Goal: Information Seeking & Learning: Check status

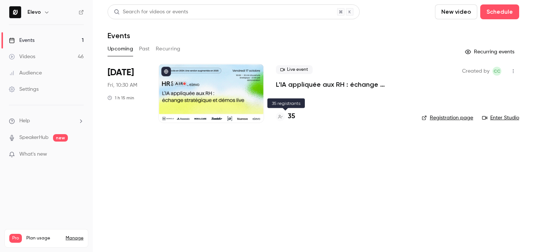
click at [292, 115] on h4 "35" at bounding box center [291, 117] width 7 height 10
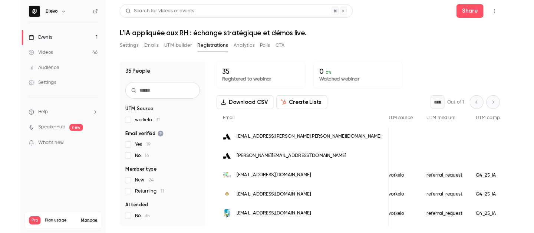
scroll to position [0, 799]
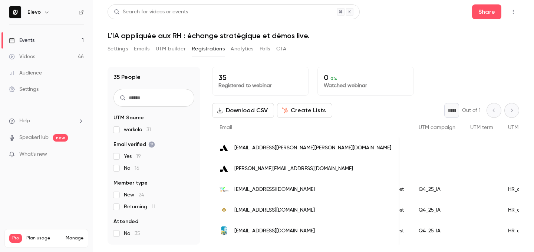
click at [75, 37] on link "Events 1" at bounding box center [46, 40] width 93 height 16
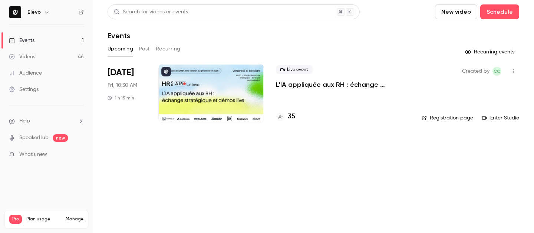
click at [311, 85] on p "L'IA appliquée aux RH : échange stratégique et démos live." at bounding box center [343, 84] width 134 height 9
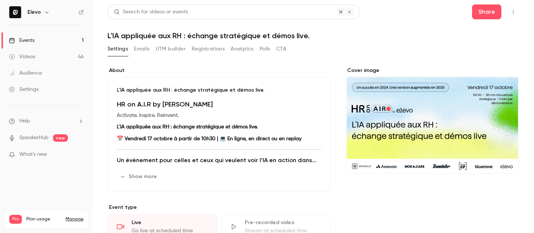
click at [220, 49] on button "Registrations" at bounding box center [208, 49] width 33 height 12
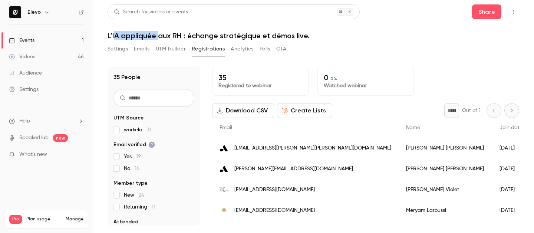
drag, startPoint x: 116, startPoint y: 36, endPoint x: 207, endPoint y: 34, distance: 91.6
click at [207, 34] on h1 "L'IA appliquée aux RH : échange stratégique et démos live." at bounding box center [312, 35] width 411 height 9
click at [305, 36] on h1 "L'IA appliquée aux RH : échange stratégique et démos live." at bounding box center [312, 35] width 411 height 9
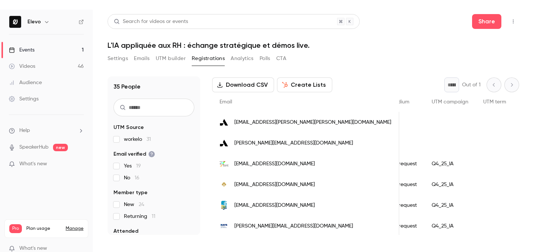
scroll to position [0, 799]
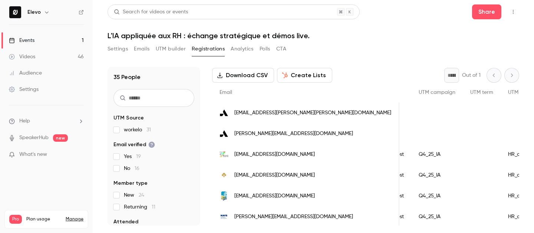
click at [267, 152] on span "[EMAIL_ADDRESS][DOMAIN_NAME]" at bounding box center [274, 154] width 80 height 8
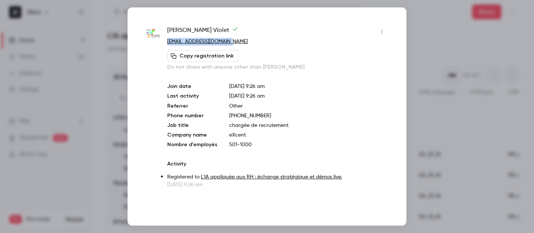
drag, startPoint x: 238, startPoint y: 42, endPoint x: 166, endPoint y: 41, distance: 71.5
click at [166, 41] on div "[PERSON_NAME] [PERSON_NAME][EMAIL_ADDRESS][DOMAIN_NAME] Copy registration link …" at bounding box center [267, 107] width 242 height 162
copy link "[EMAIL_ADDRESS][DOMAIN_NAME]"
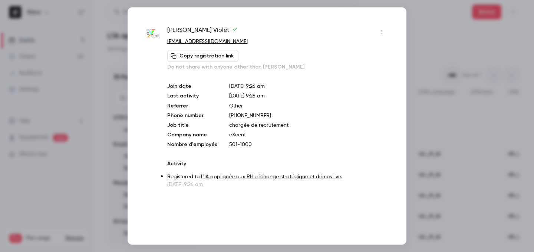
click at [467, 9] on div at bounding box center [267, 126] width 534 height 252
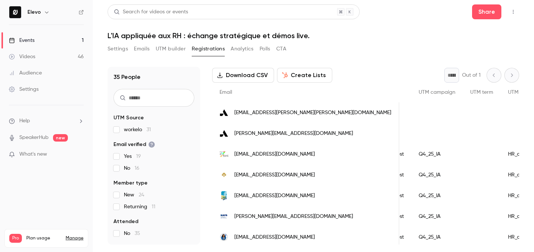
click at [68, 47] on link "Events 1" at bounding box center [46, 40] width 93 height 16
